Goal: Transaction & Acquisition: Purchase product/service

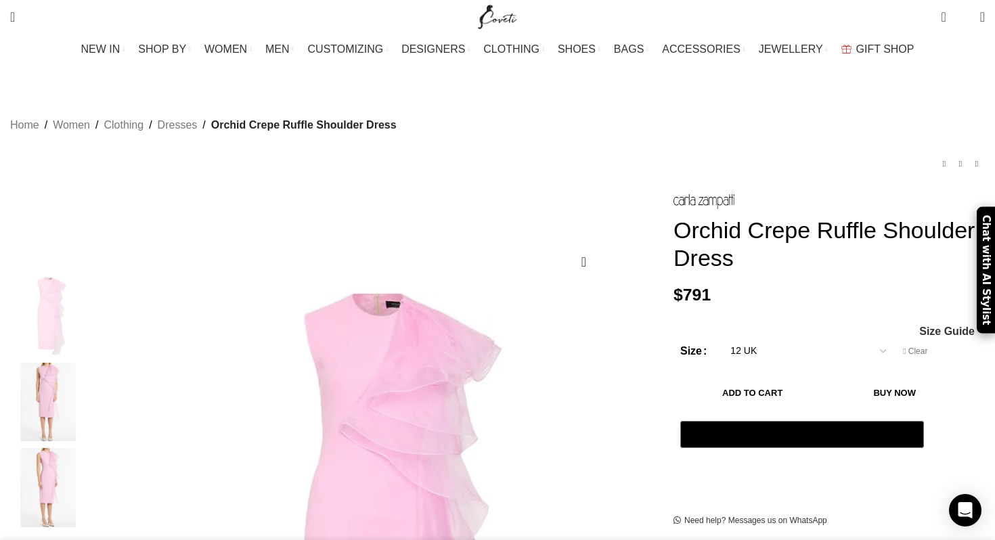
select select "12 UK"
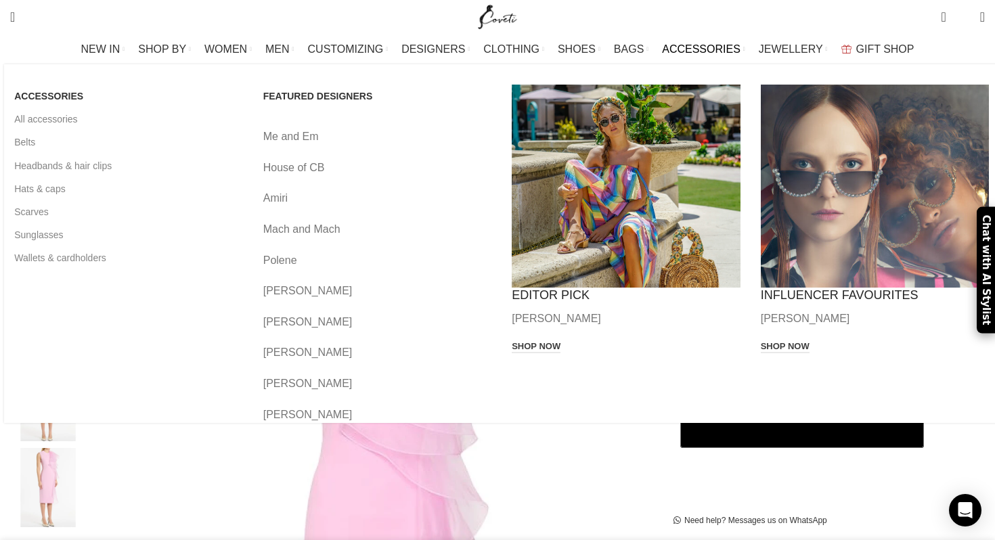
click at [656, 86] on link "Banner link" at bounding box center [626, 186] width 229 height 203
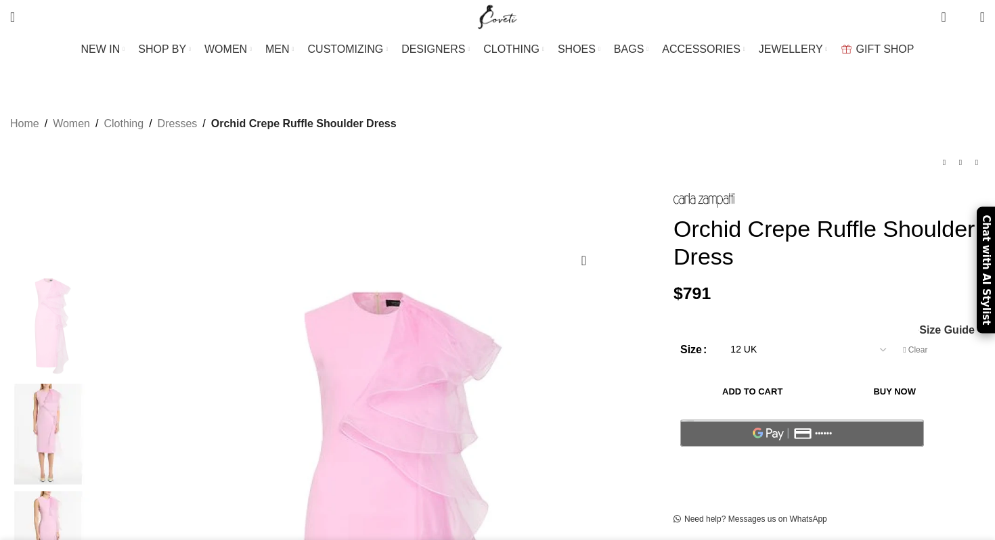
select select "12 UK"
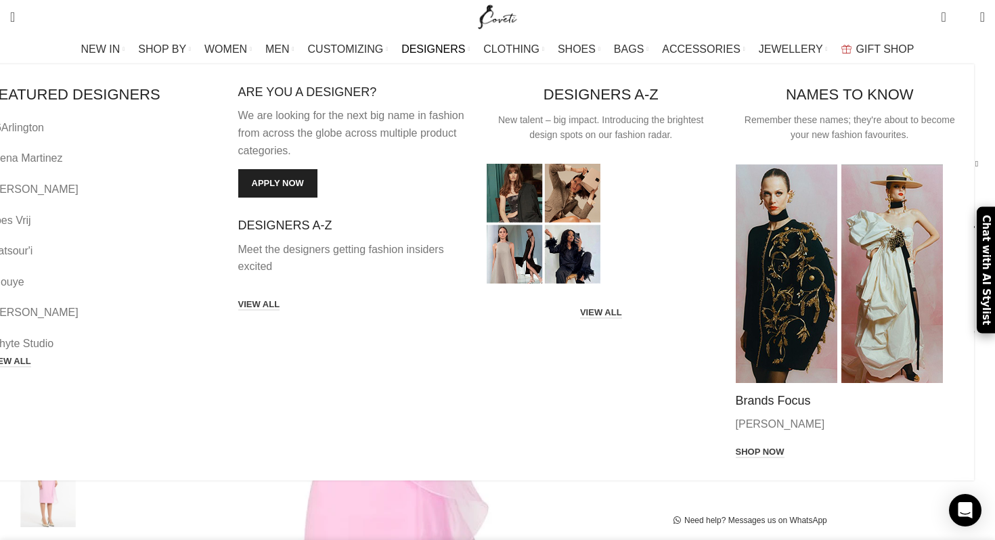
scroll to position [0, 142]
click at [31, 356] on link "VIEW ALL" at bounding box center [10, 362] width 42 height 12
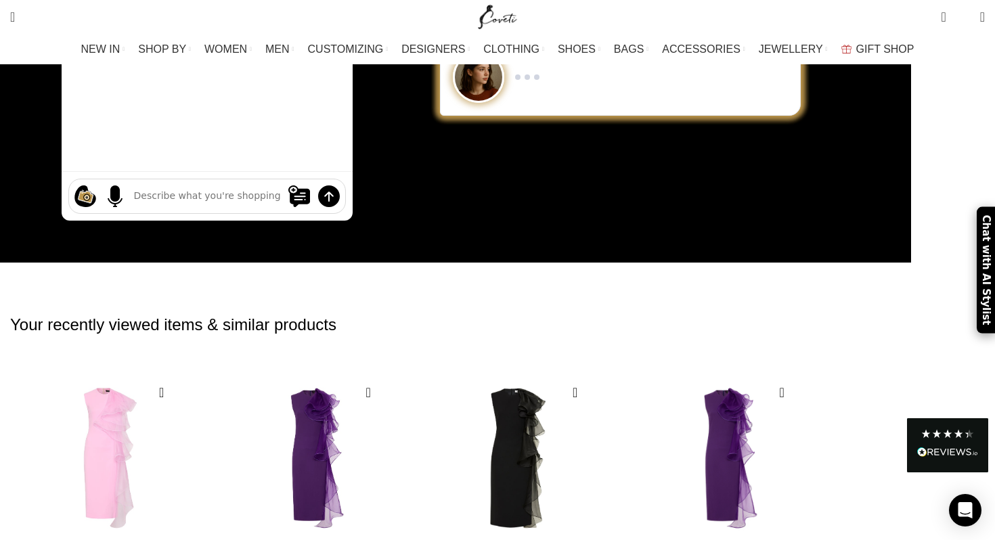
scroll to position [258, 0]
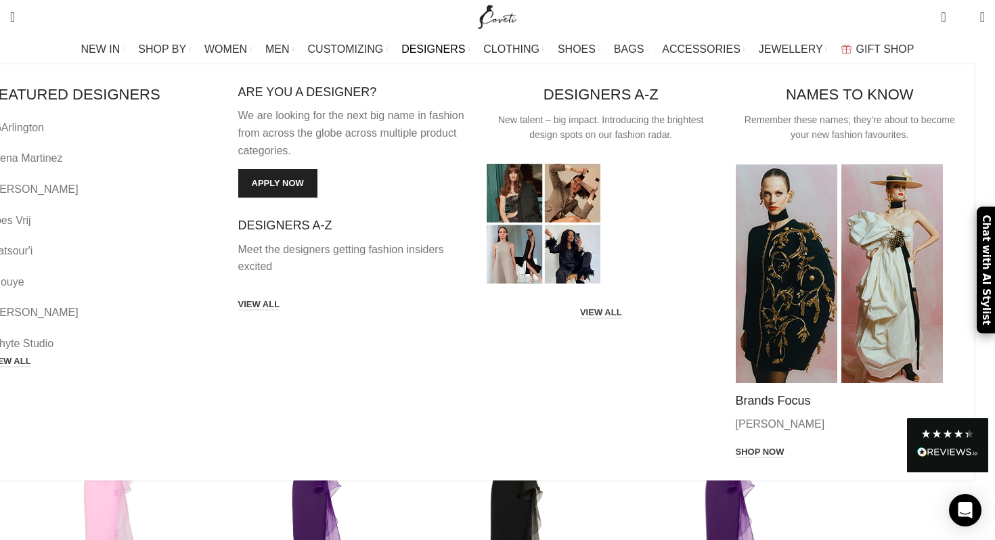
click at [193, 93] on h3 "FEATURED DESIGNERS" at bounding box center [103, 95] width 229 height 21
click at [31, 356] on link "VIEW ALL" at bounding box center [10, 362] width 42 height 12
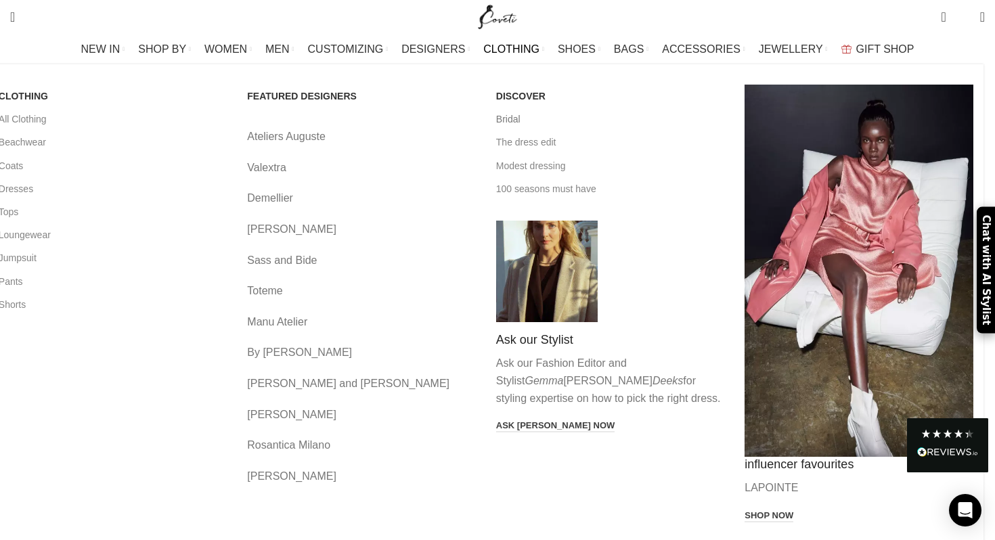
click at [520, 116] on link "Bridal" at bounding box center [610, 119] width 229 height 23
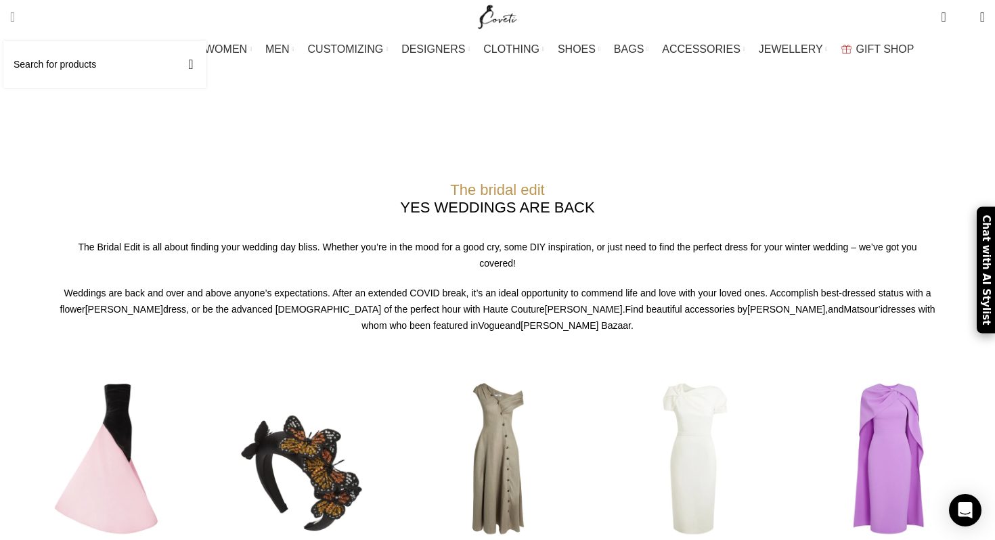
click at [15, 18] on span "Search" at bounding box center [12, 17] width 5 height 14
click at [85, 72] on input "Search" at bounding box center [104, 64] width 203 height 47
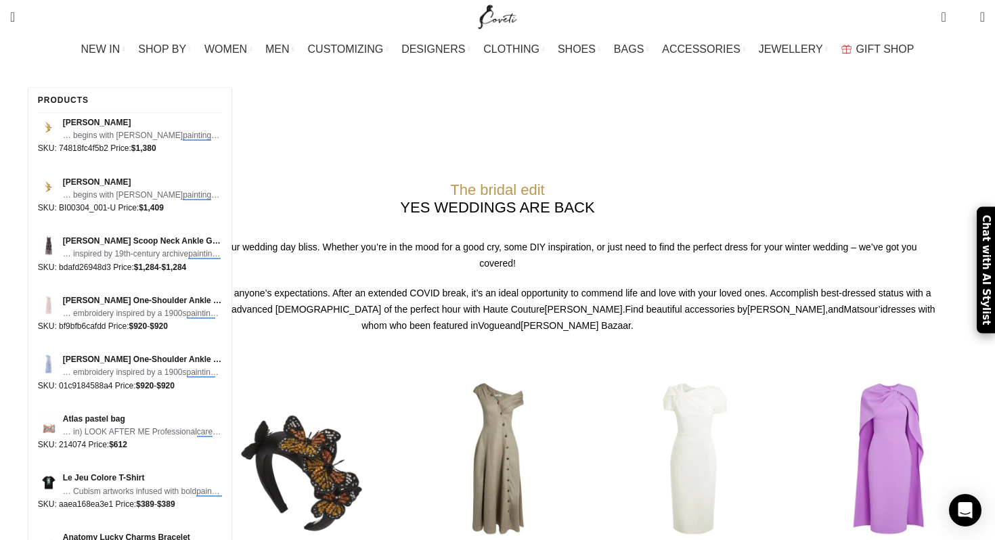
type input "cave painting"
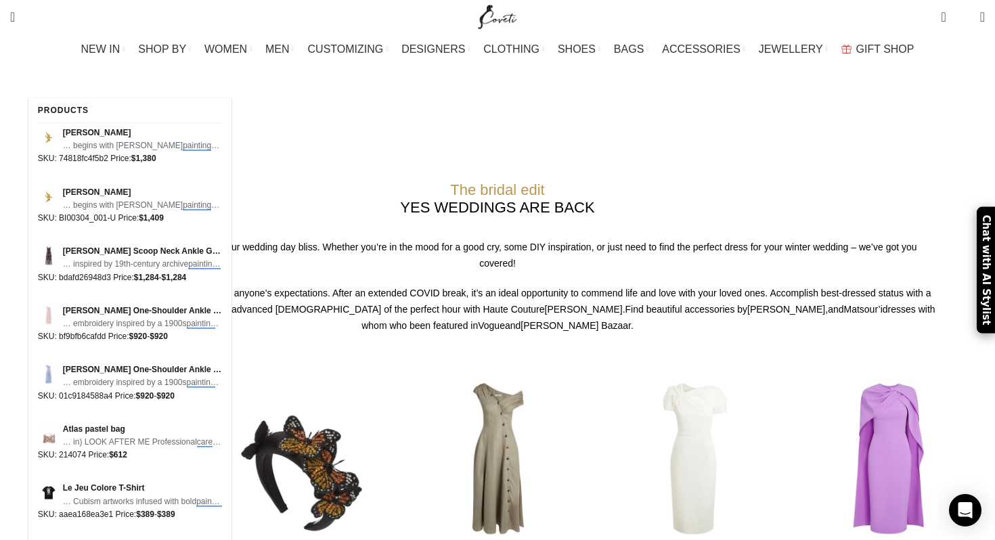
click at [100, 111] on div "Products" at bounding box center [130, 110] width 184 height 25
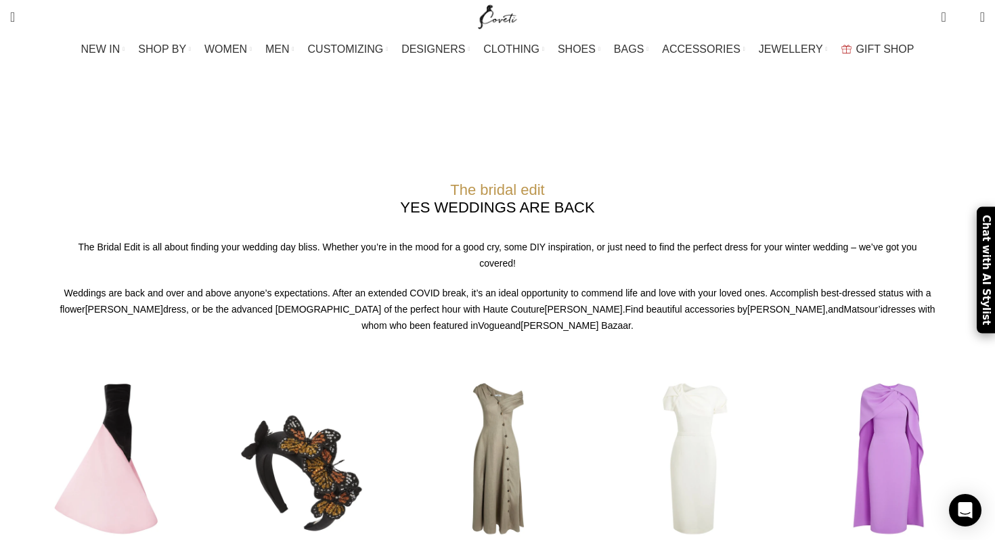
click at [293, 179] on h3 "The bridal edit" at bounding box center [497, 190] width 975 height 22
click at [15, 20] on span "Search" at bounding box center [12, 17] width 5 height 14
click at [70, 69] on input "cave painting" at bounding box center [104, 64] width 203 height 47
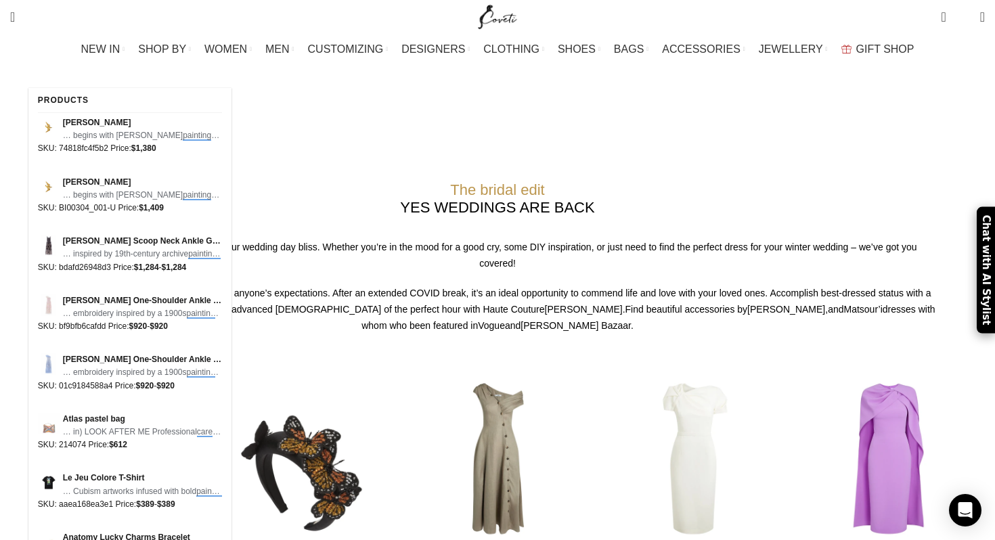
drag, startPoint x: 102, startPoint y: 61, endPoint x: 0, endPoint y: 61, distance: 101.6
click at [0, 61] on div "Excellent 4.3 / 5 64 Reviews Search cave painting cave painting Search 0 items …" at bounding box center [497, 32] width 995 height 64
click at [15, 16] on span "Search" at bounding box center [12, 17] width 5 height 14
click at [70, 72] on input "cave painting" at bounding box center [104, 64] width 203 height 47
click at [175, 67] on span at bounding box center [165, 64] width 20 height 16
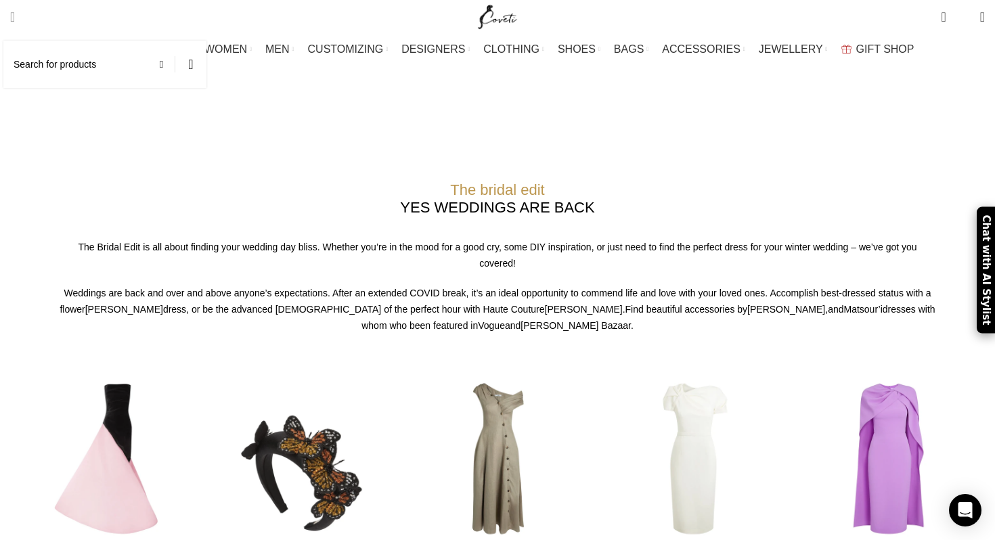
click at [15, 17] on span "Search" at bounding box center [12, 17] width 5 height 14
click at [107, 62] on input "Search" at bounding box center [104, 64] width 203 height 47
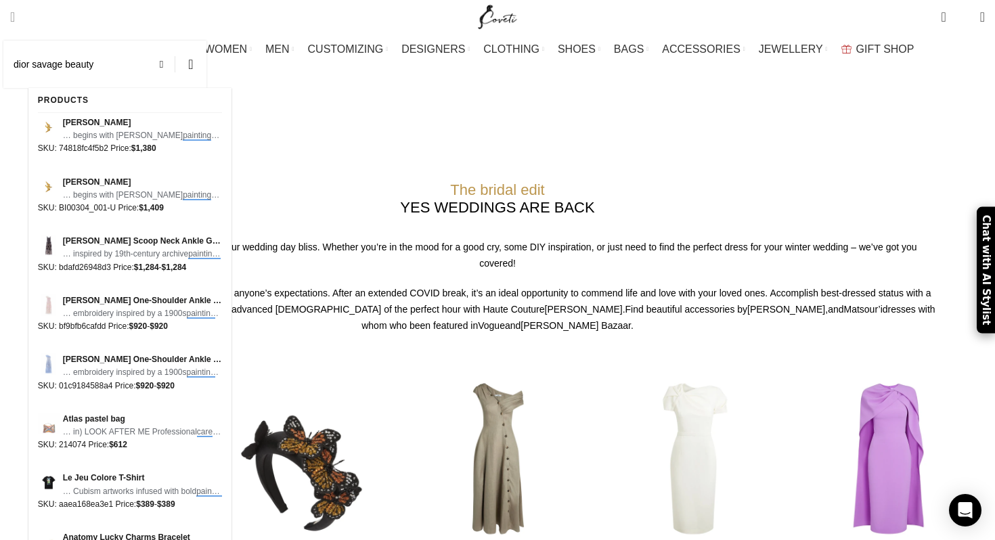
click at [175, 41] on button "Search" at bounding box center [190, 64] width 31 height 47
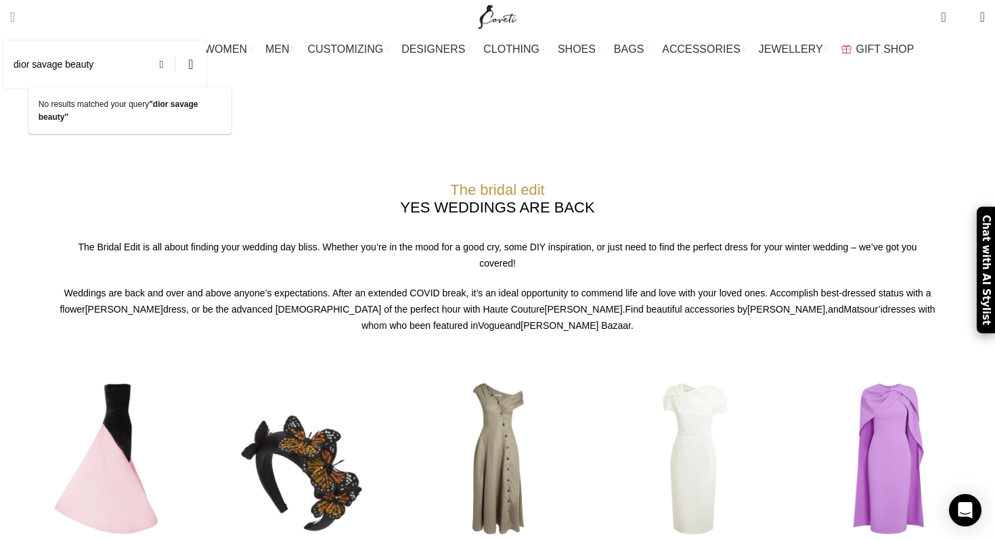
drag, startPoint x: 139, startPoint y: 68, endPoint x: 58, endPoint y: 65, distance: 81.3
click at [58, 65] on input "dior savage beauty" at bounding box center [104, 64] width 203 height 47
click at [175, 41] on button "Search" at bounding box center [190, 64] width 31 height 47
click at [118, 68] on input "dior cave apinting" at bounding box center [104, 64] width 203 height 47
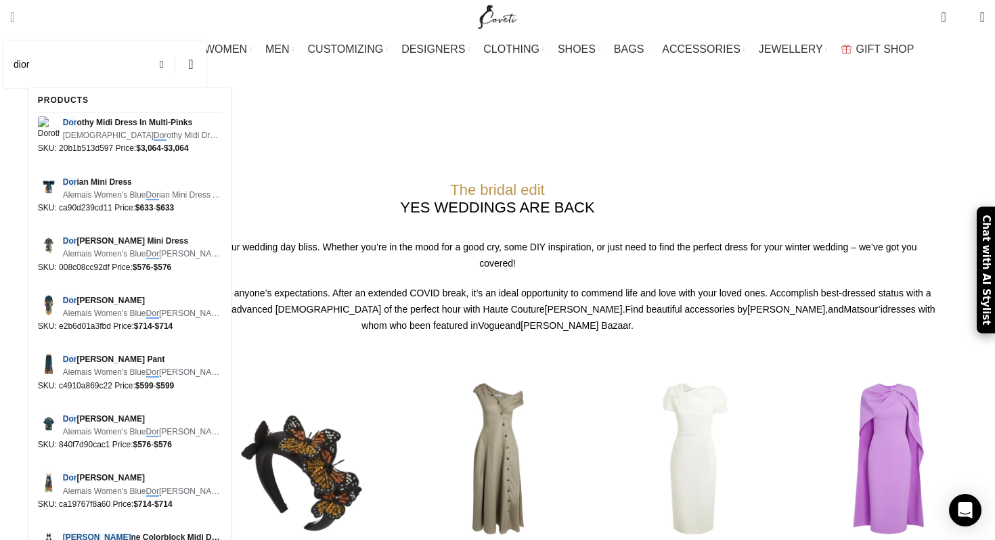
type input "dior"
click at [175, 41] on button "Search" at bounding box center [190, 64] width 31 height 47
drag, startPoint x: 142, startPoint y: 73, endPoint x: 29, endPoint y: 58, distance: 114.1
click at [29, 58] on input "dior" at bounding box center [104, 64] width 203 height 47
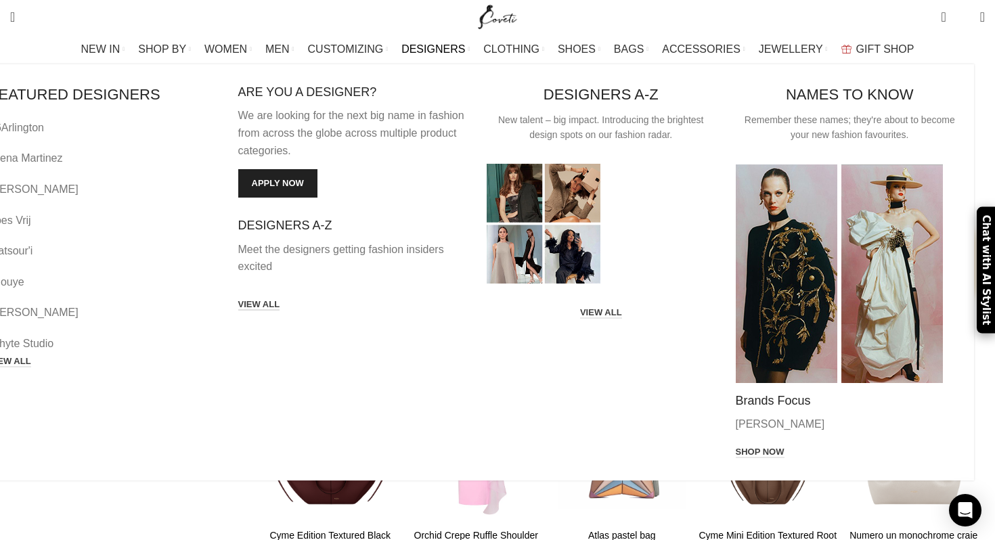
click at [280, 299] on link "VIEW ALL" at bounding box center [259, 305] width 42 height 12
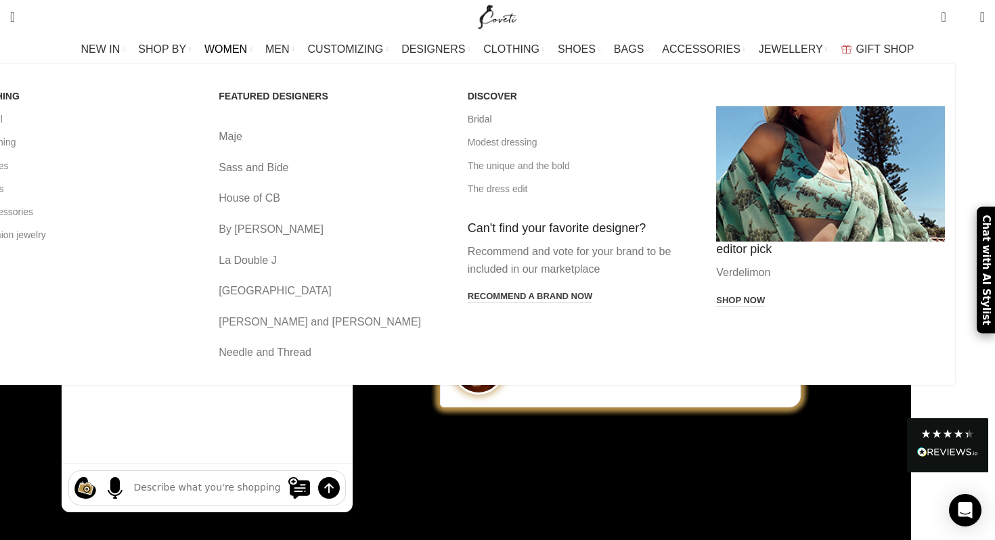
click at [527, 118] on link "Bridal" at bounding box center [582, 119] width 229 height 23
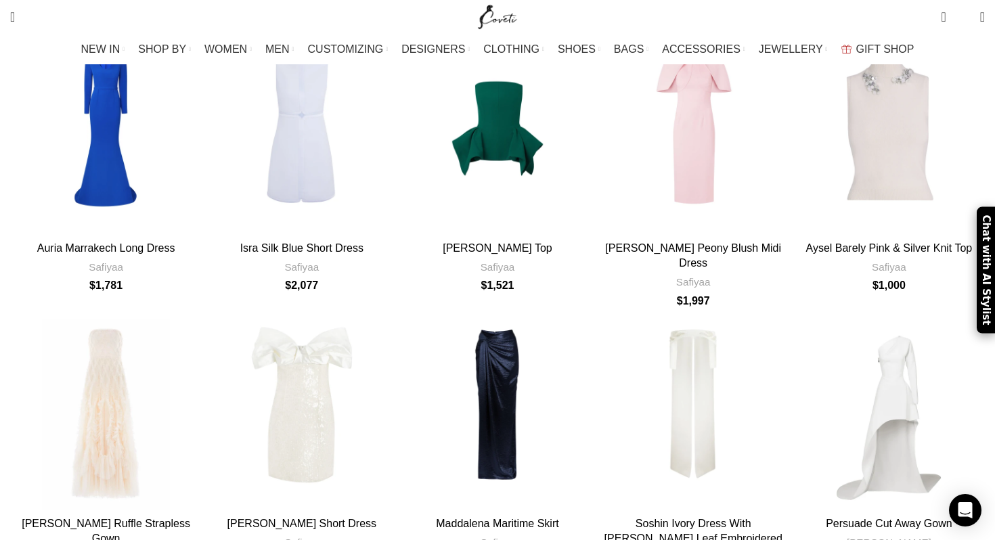
scroll to position [4927, 0]
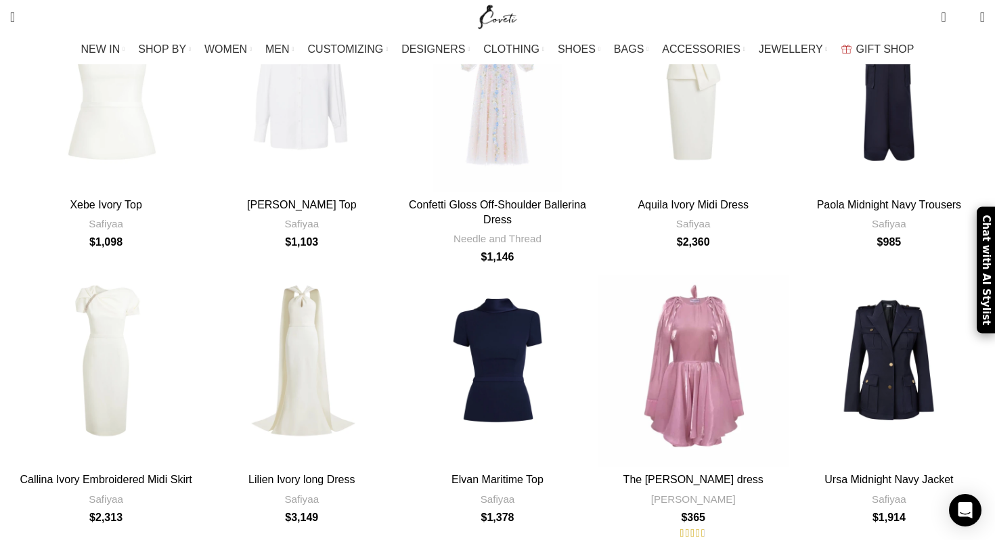
scroll to position [2054, 0]
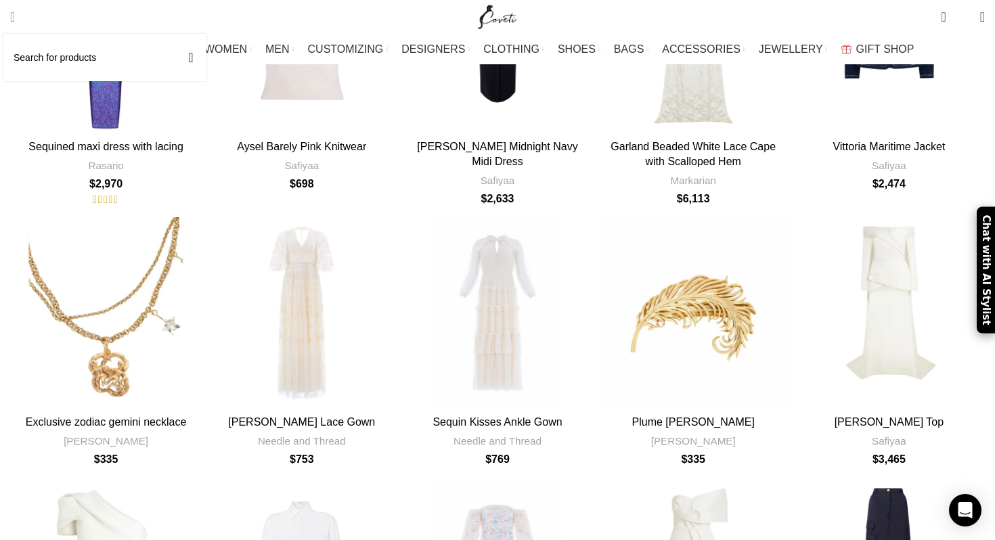
click at [22, 12] on link "Search" at bounding box center [12, 16] width 18 height 27
click at [50, 51] on input "Search" at bounding box center [104, 57] width 203 height 47
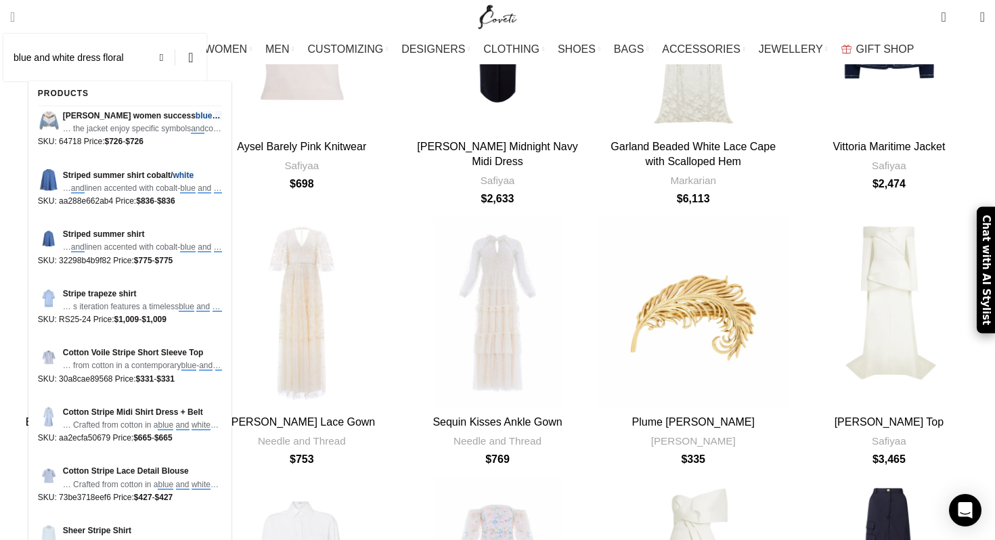
type input "blue and white dress floral"
click at [175, 34] on button "Search" at bounding box center [190, 57] width 31 height 47
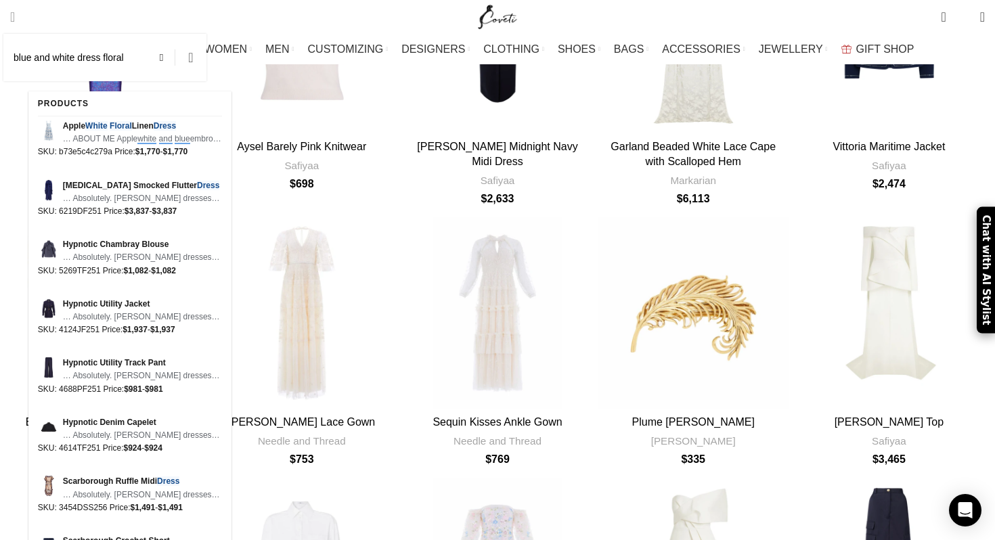
click at [207, 58] on button "Search" at bounding box center [190, 57] width 31 height 47
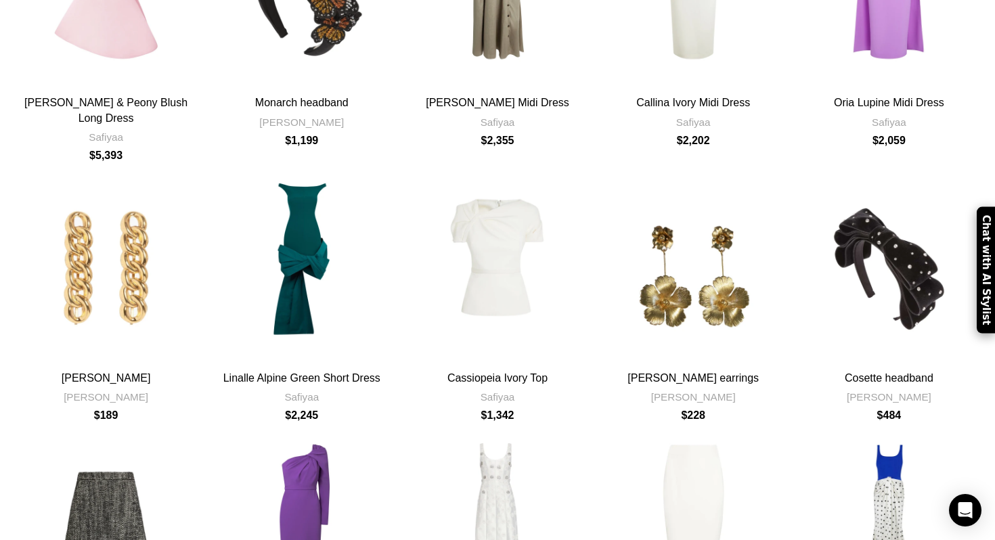
scroll to position [0, 0]
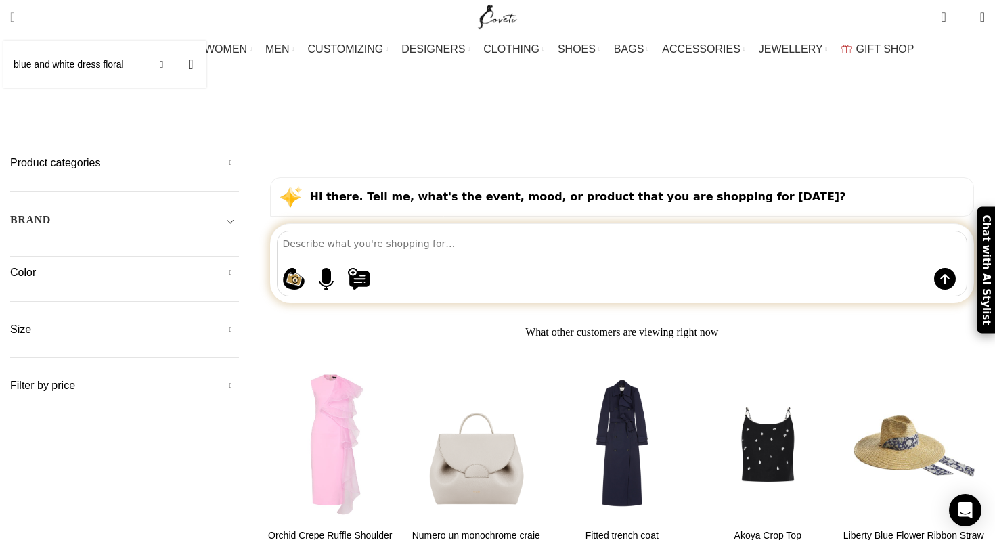
click at [15, 22] on span "Search" at bounding box center [12, 17] width 5 height 14
click at [207, 60] on button "Search" at bounding box center [190, 64] width 31 height 47
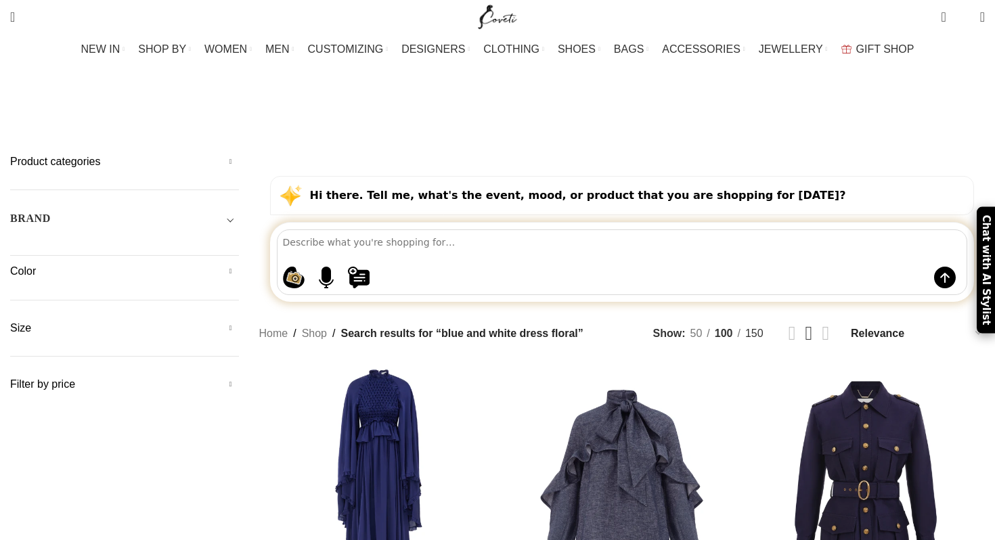
click at [666, 269] on div "Home Shop Search results for “blue and white dress floral” Showing 1–3 of 97 re…" at bounding box center [622, 445] width 727 height 583
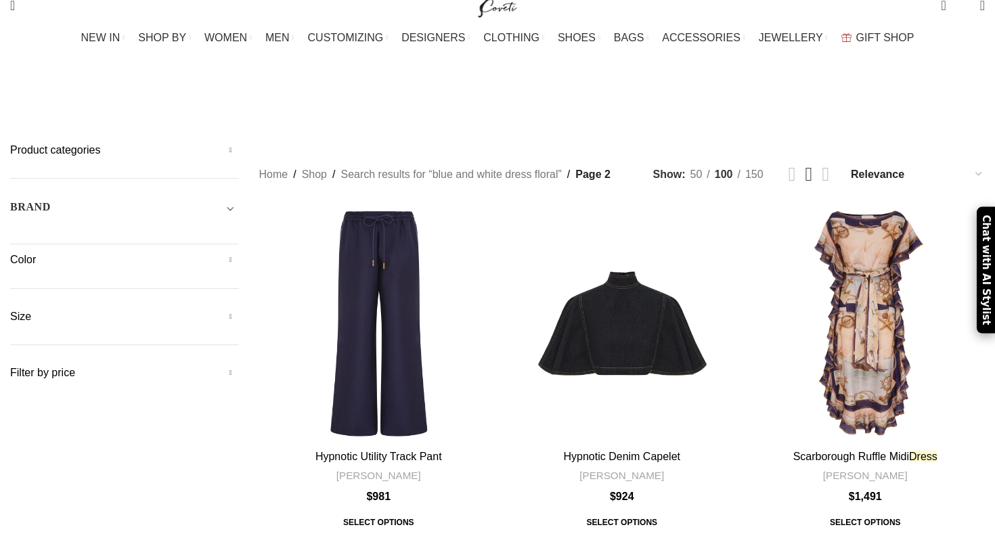
scroll to position [14, 0]
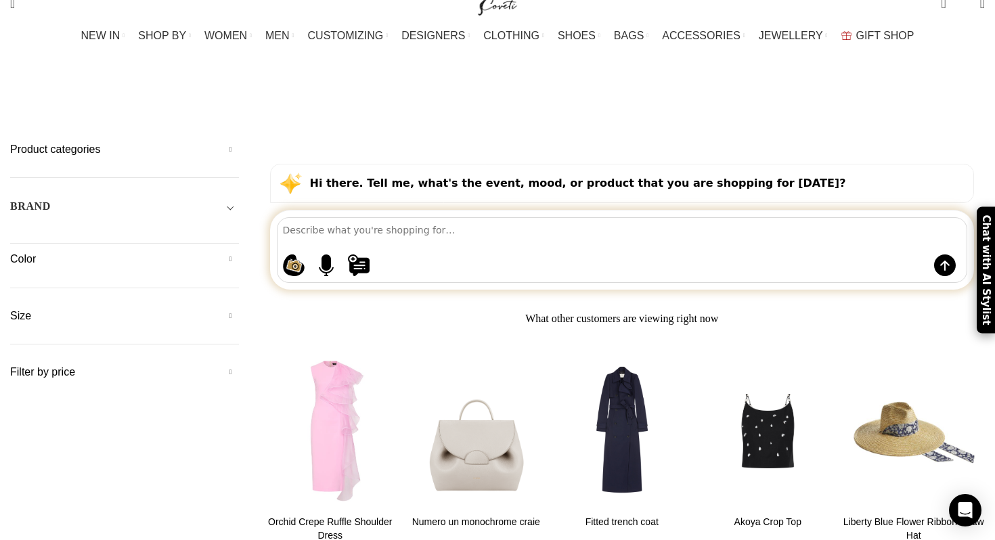
drag, startPoint x: 0, startPoint y: 0, endPoint x: 945, endPoint y: 349, distance: 1006.9
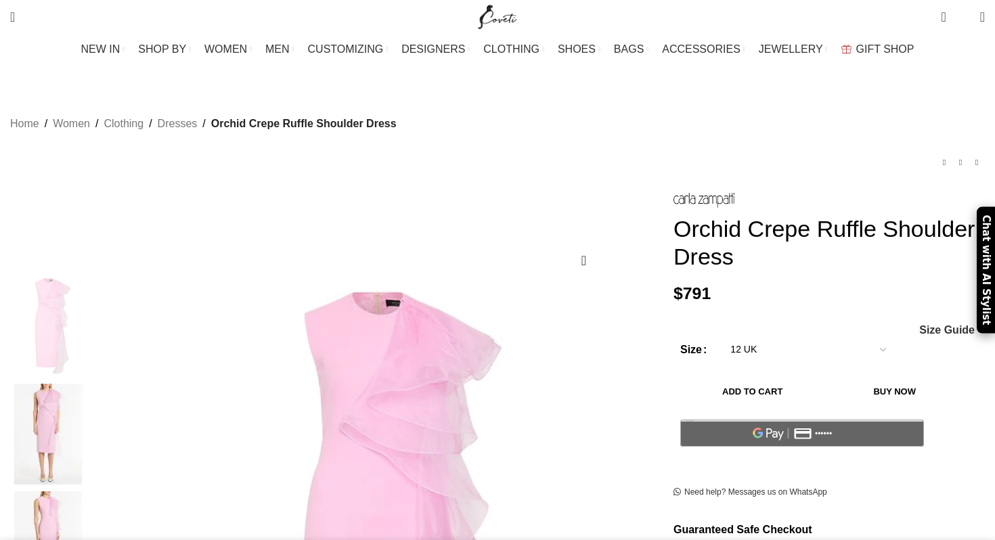
select select "12 UK"
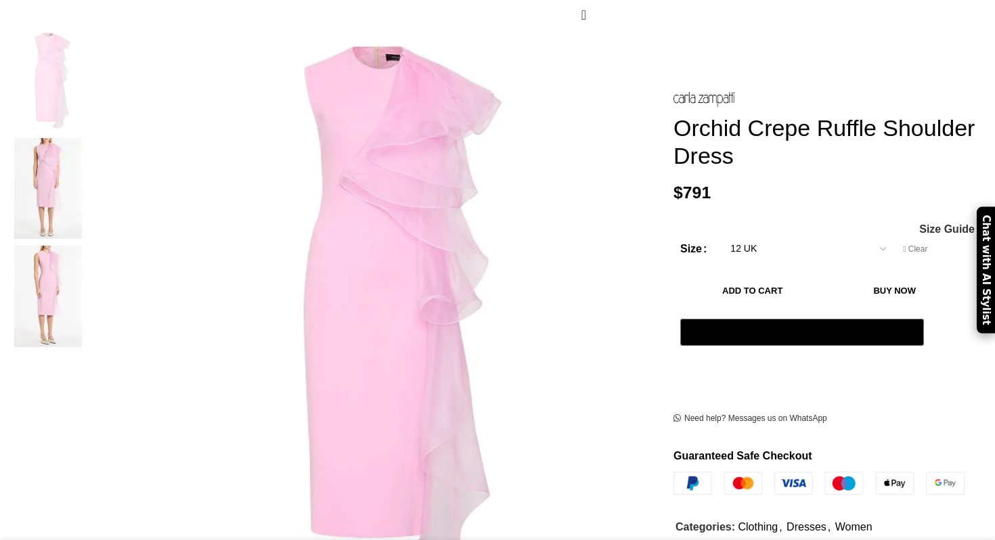
scroll to position [248, 0]
click at [851, 235] on select "Choose an option 4 UK 6 UK 8 [GEOGRAPHIC_DATA] 10 [GEOGRAPHIC_DATA] 12 [GEOGRAP…" at bounding box center [808, 249] width 176 height 28
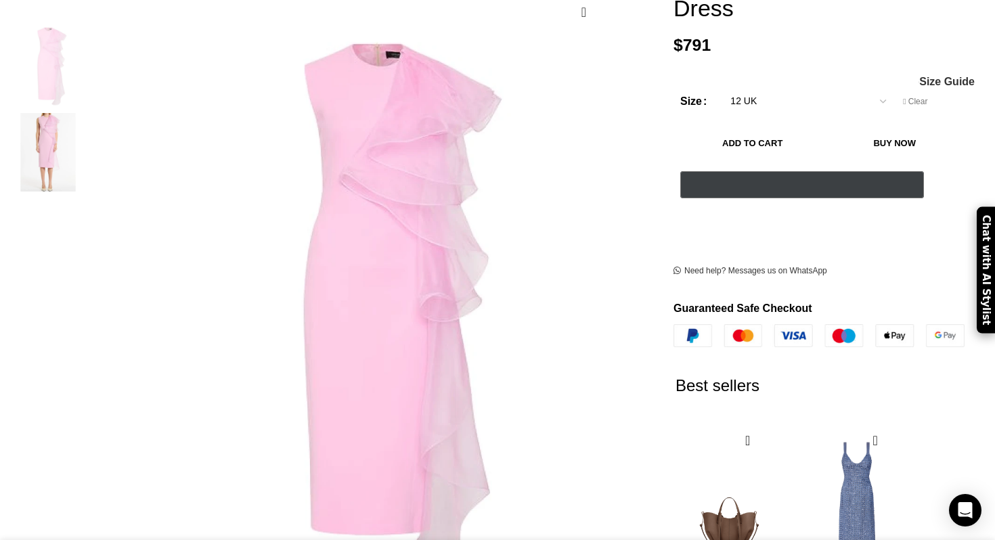
click at [720, 87] on select "Choose an option 4 UK 6 UK 8 [GEOGRAPHIC_DATA] 10 [GEOGRAPHIC_DATA] 12 [GEOGRAP…" at bounding box center [808, 101] width 176 height 28
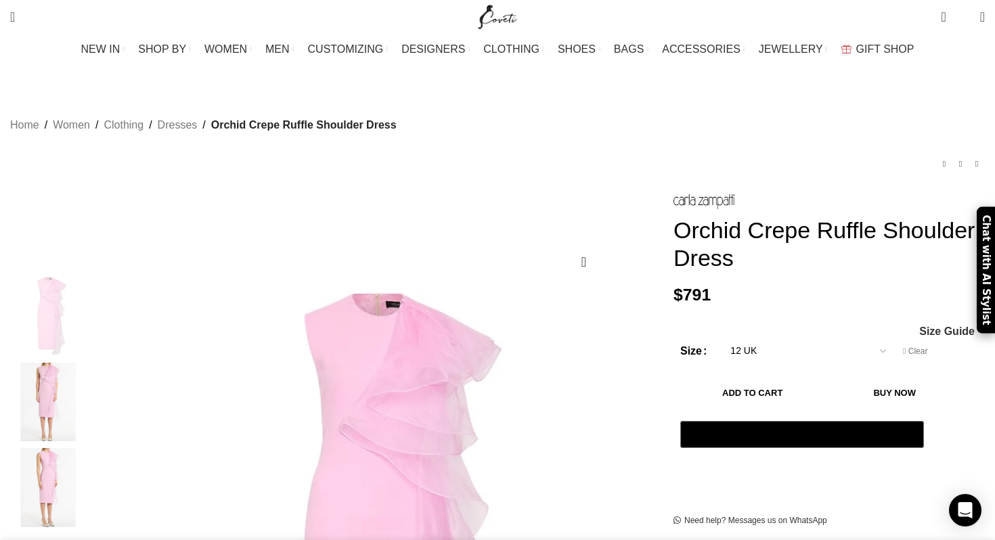
scroll to position [0, 95]
